Goal: Use online tool/utility: Utilize a website feature to perform a specific function

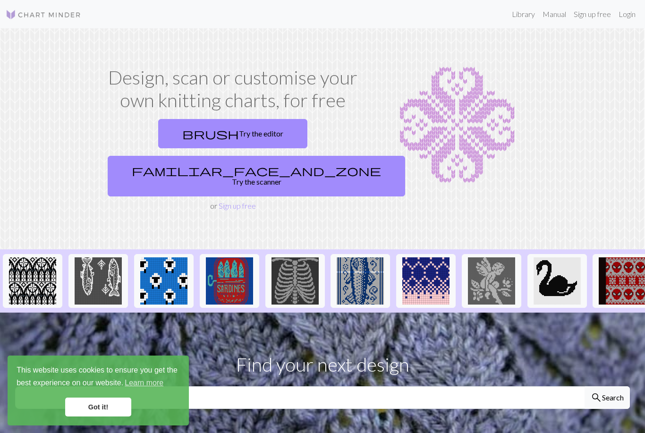
click at [182, 129] on span "brush" at bounding box center [210, 133] width 57 height 13
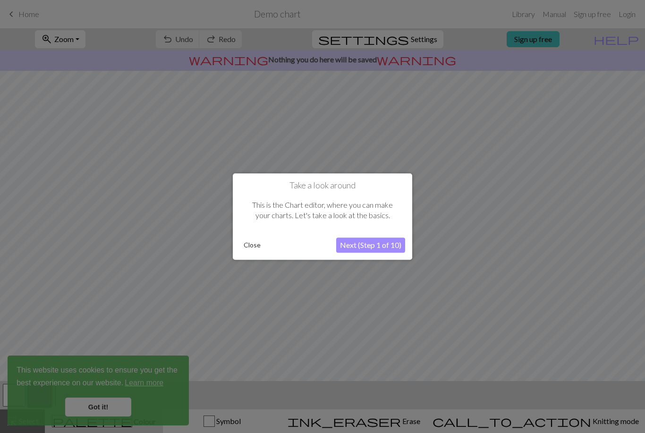
click at [254, 246] on button "Close" at bounding box center [252, 245] width 25 height 14
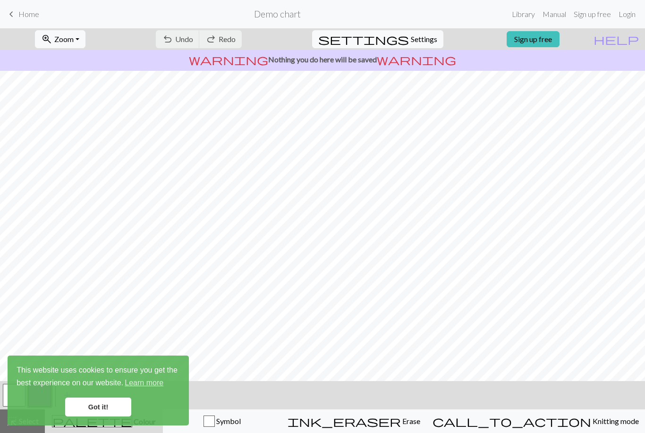
click at [209, 34] on div "undo Undo Undo redo Redo Redo" at bounding box center [199, 39] width 100 height 22
click at [208, 34] on div "undo Undo Undo redo Redo Redo" at bounding box center [199, 39] width 100 height 22
click at [112, 410] on link "Got it!" at bounding box center [98, 407] width 66 height 19
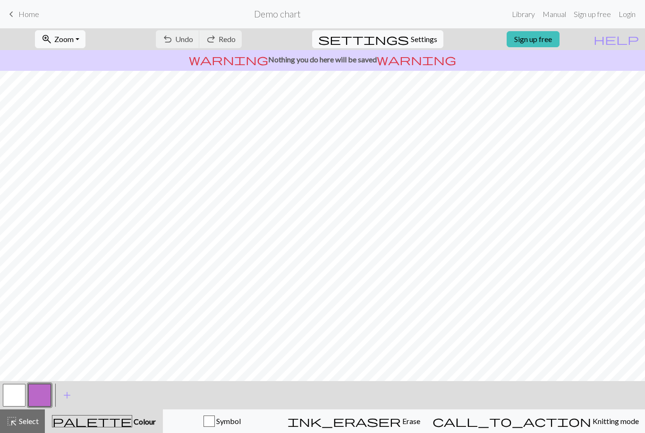
click at [420, 425] on span "Erase" at bounding box center [410, 421] width 19 height 9
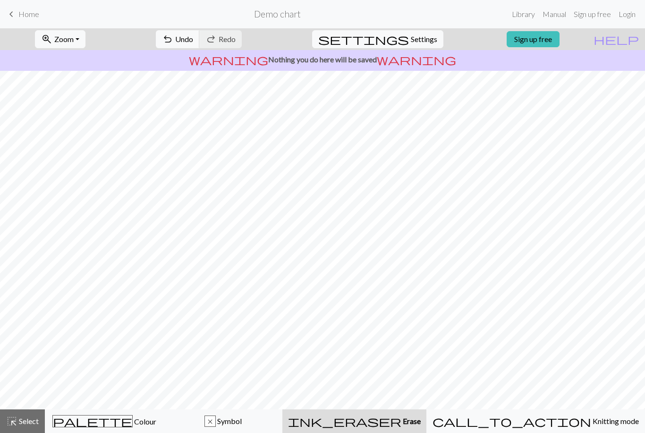
click at [173, 34] on span "undo" at bounding box center [167, 39] width 11 height 13
click at [22, 427] on button "highlight_alt Select Select" at bounding box center [22, 422] width 45 height 24
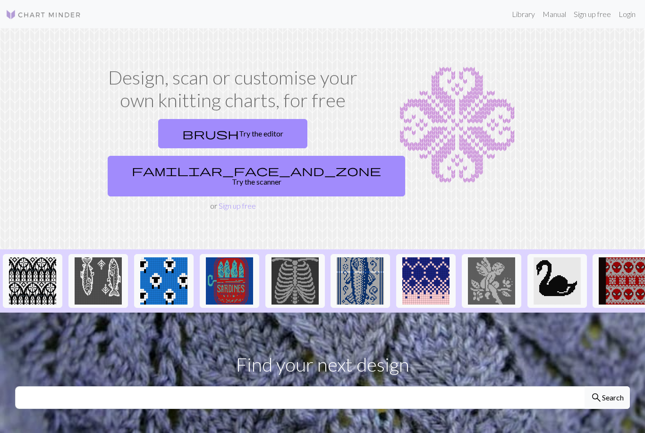
click at [183, 131] on link "brush Try the editor" at bounding box center [232, 133] width 149 height 29
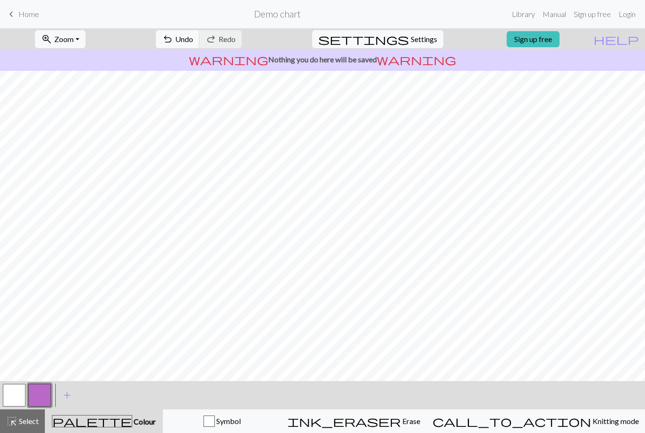
click at [241, 422] on span "Symbol" at bounding box center [228, 421] width 26 height 9
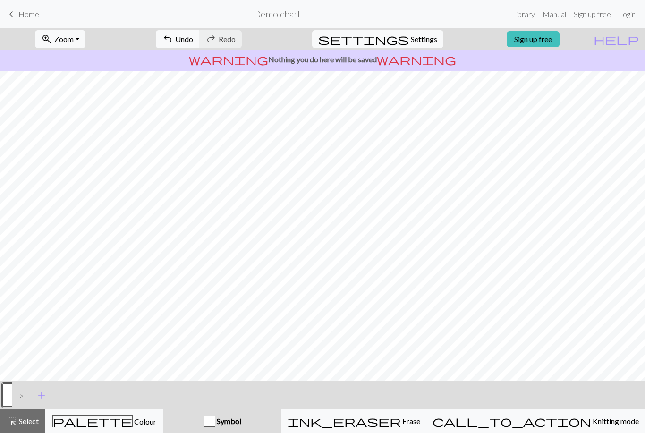
click at [420, 421] on span "Erase" at bounding box center [410, 421] width 19 height 9
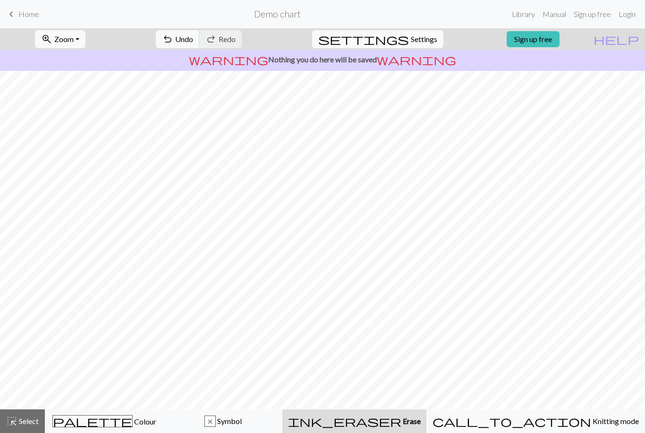
click at [592, 424] on span "Knitting mode" at bounding box center [616, 421] width 48 height 9
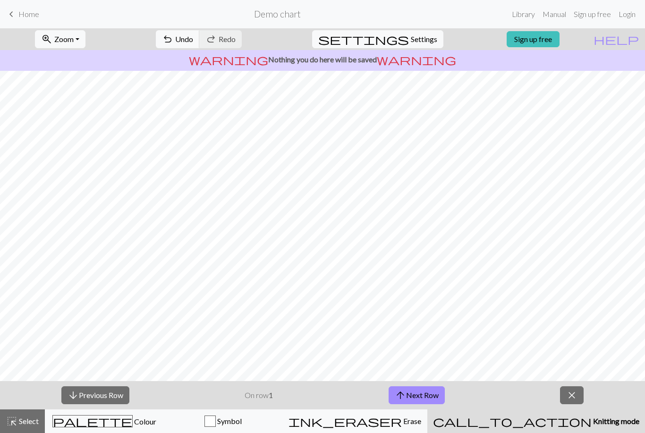
click at [566, 398] on button "close" at bounding box center [572, 395] width 24 height 18
